Goal: Transaction & Acquisition: Purchase product/service

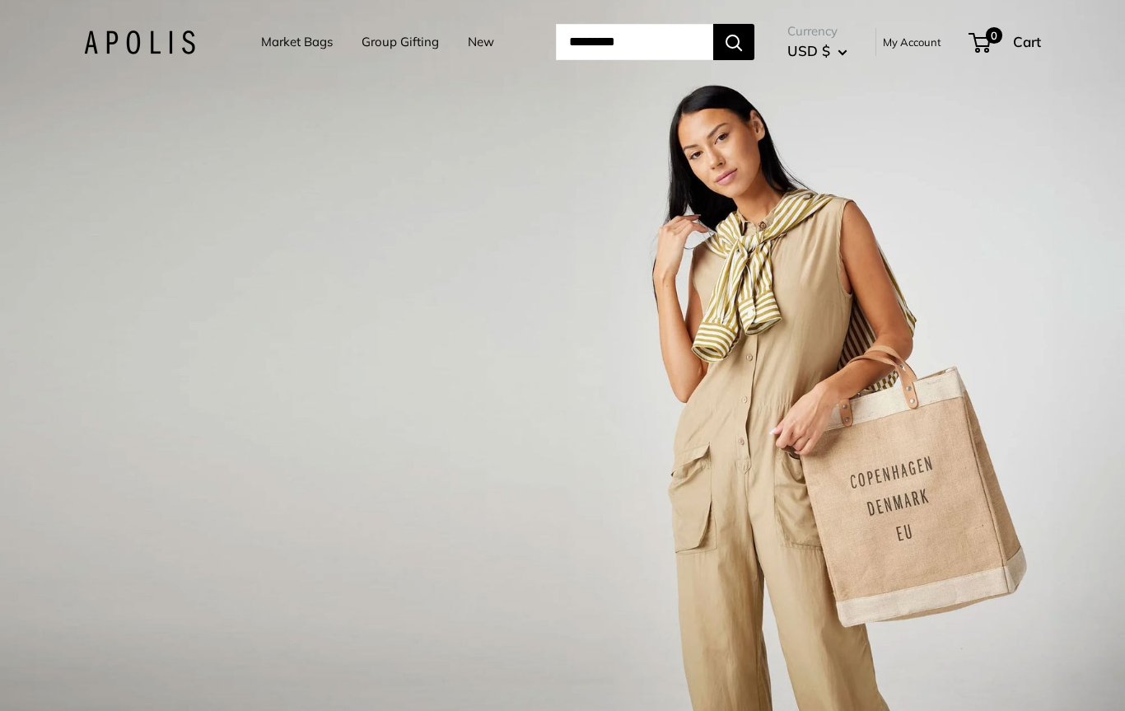
click at [269, 62] on li "Market Bags" at bounding box center [297, 41] width 72 height 51
click at [291, 42] on link "Market Bags" at bounding box center [297, 41] width 72 height 23
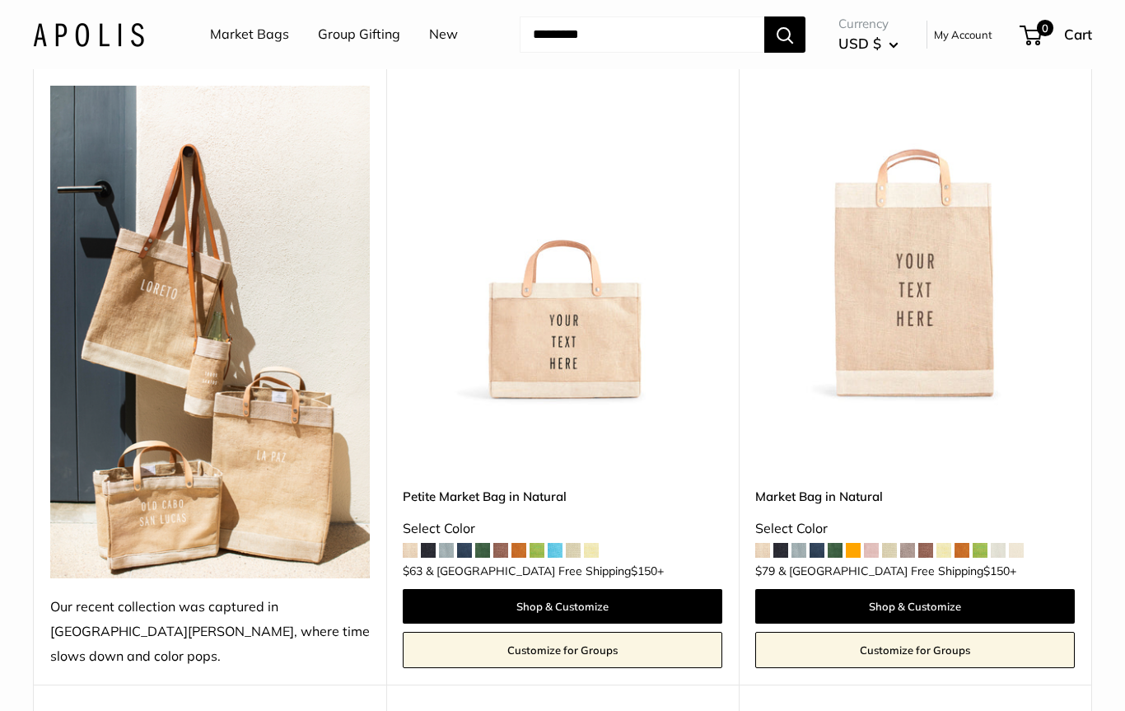
scroll to position [762, 0]
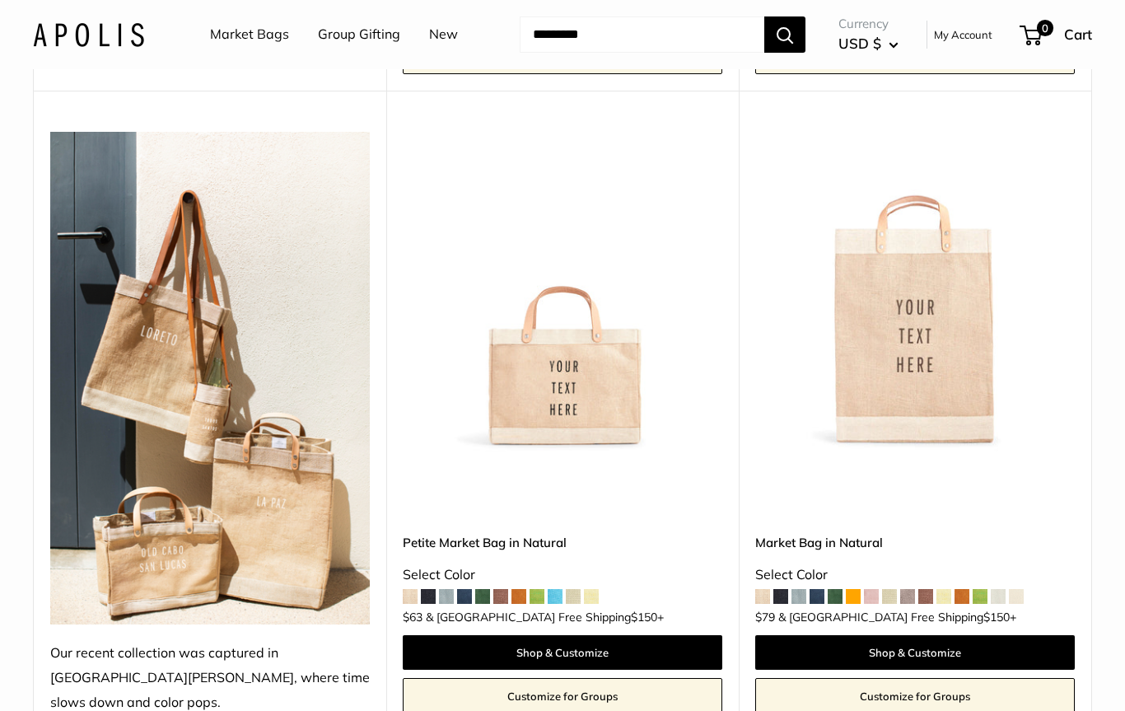
click at [557, 589] on span at bounding box center [555, 596] width 15 height 15
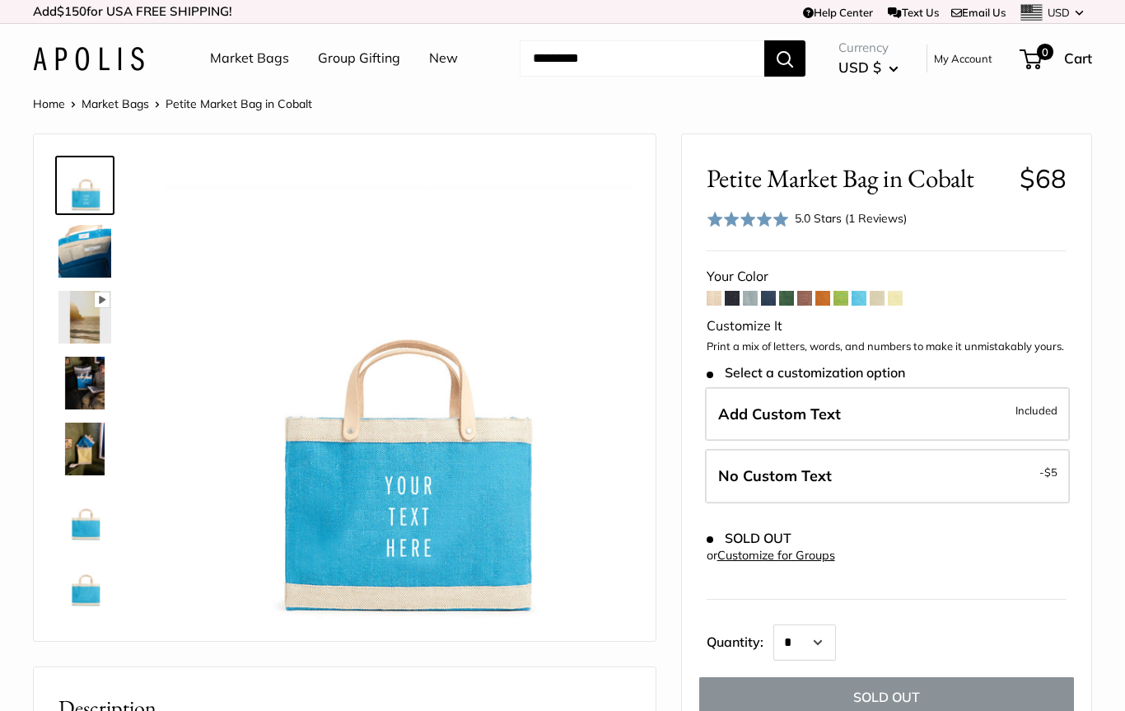
click at [889, 283] on div "Your Color" at bounding box center [886, 276] width 360 height 25
click at [709, 291] on span at bounding box center [713, 298] width 15 height 15
